Goal: Information Seeking & Learning: Learn about a topic

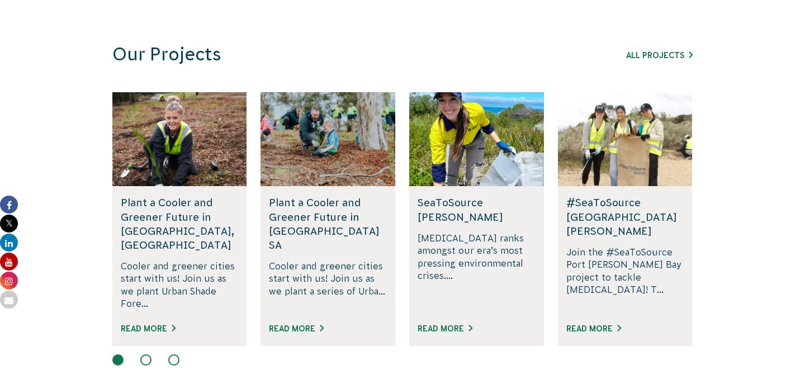
scroll to position [687, 0]
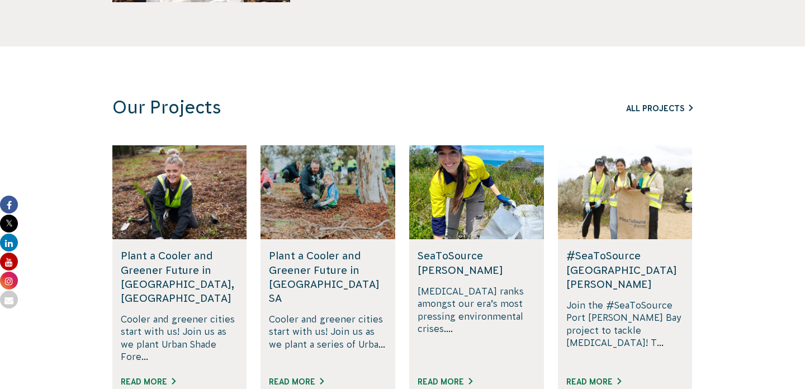
click at [649, 109] on link "All Projects" at bounding box center [659, 108] width 67 height 9
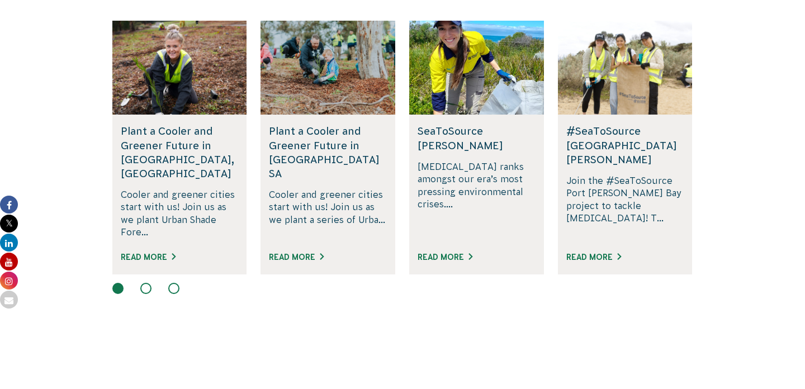
scroll to position [815, 0]
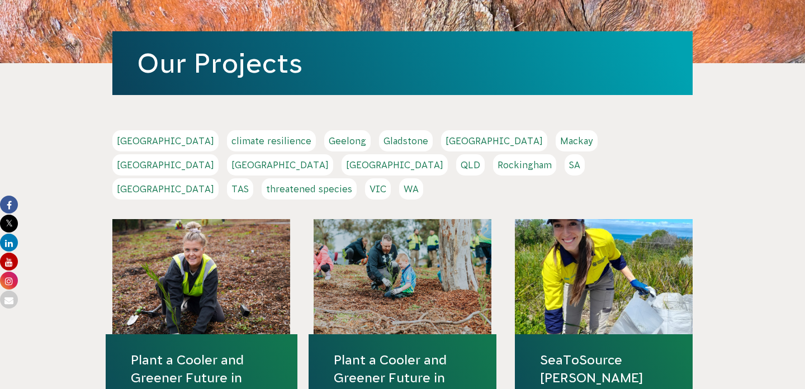
scroll to position [215, 0]
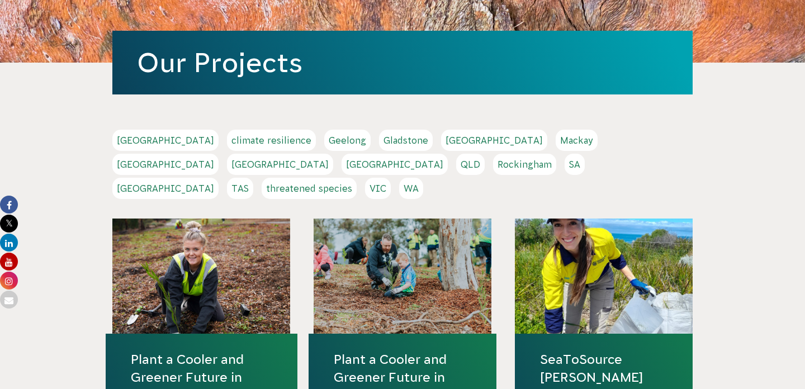
click at [219, 154] on link "Melbourne" at bounding box center [165, 164] width 106 height 21
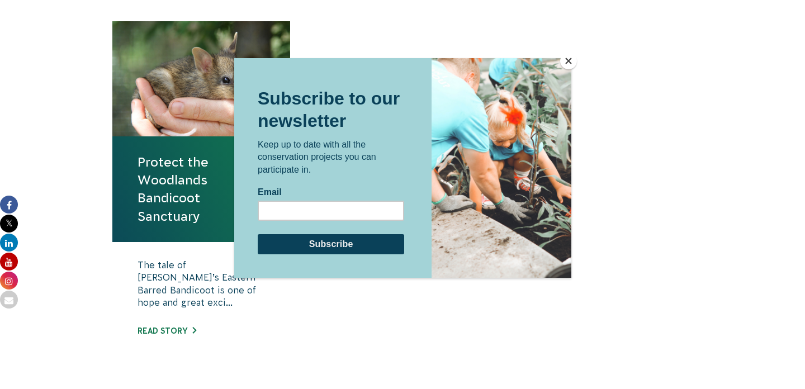
scroll to position [475, 0]
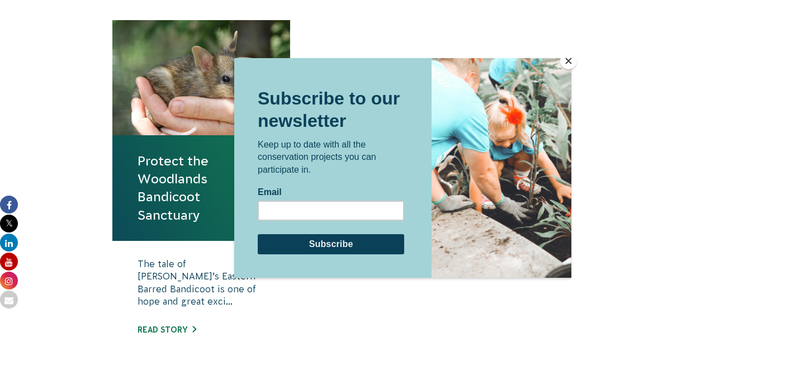
click at [565, 63] on button "Close" at bounding box center [568, 61] width 17 height 17
